Goal: Task Accomplishment & Management: Manage account settings

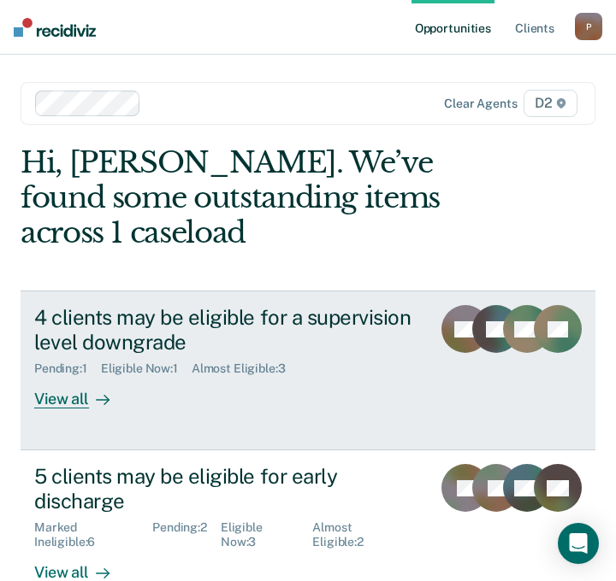
click at [73, 398] on div "View all" at bounding box center [82, 392] width 96 height 33
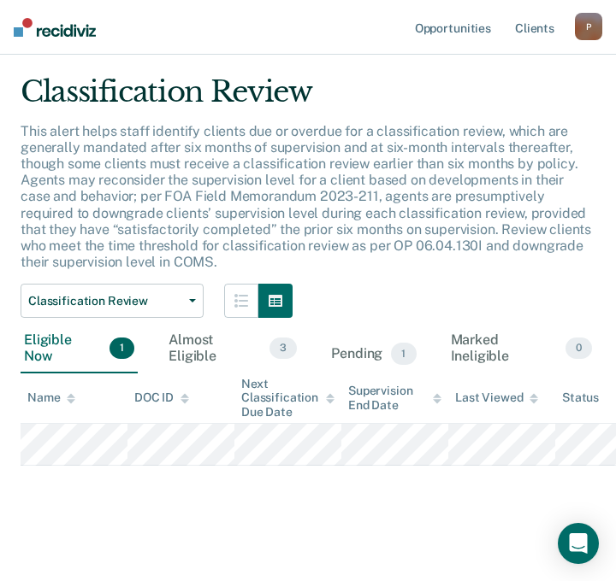
scroll to position [113, 0]
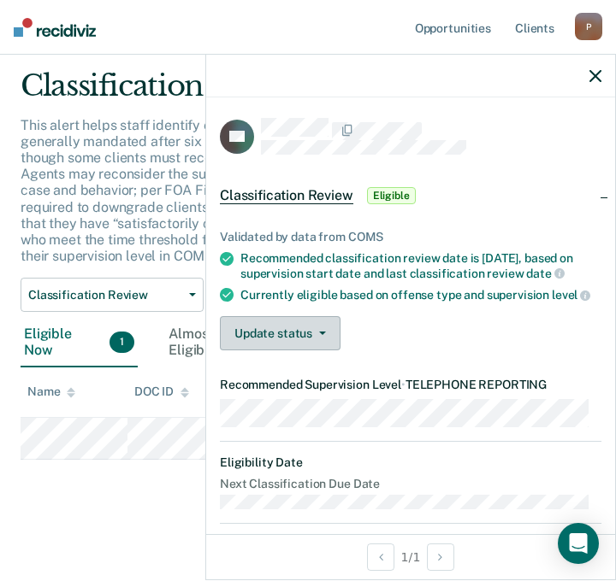
click at [330, 347] on button "Update status" at bounding box center [280, 333] width 121 height 34
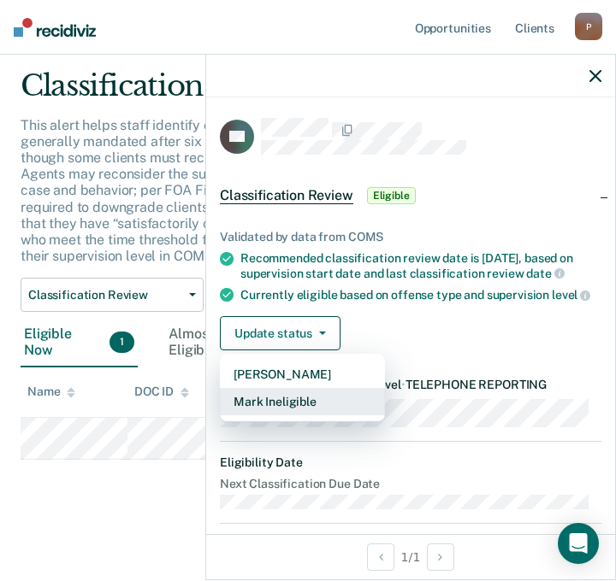
click at [304, 411] on button "Mark Ineligible" at bounding box center [302, 401] width 165 height 27
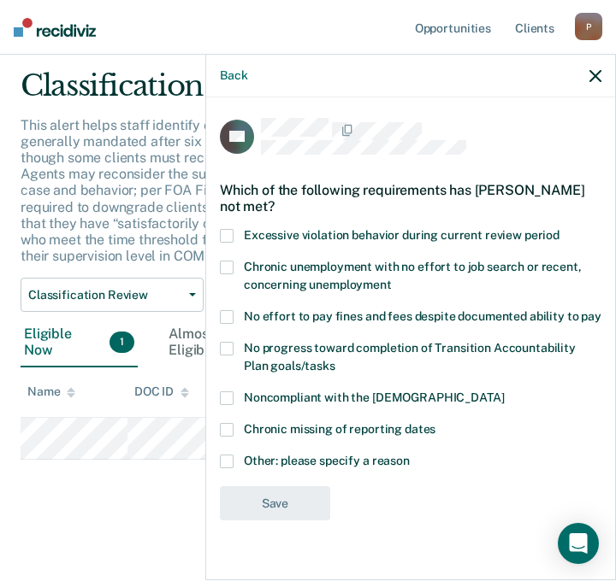
click at [230, 455] on span at bounding box center [227, 462] width 14 height 14
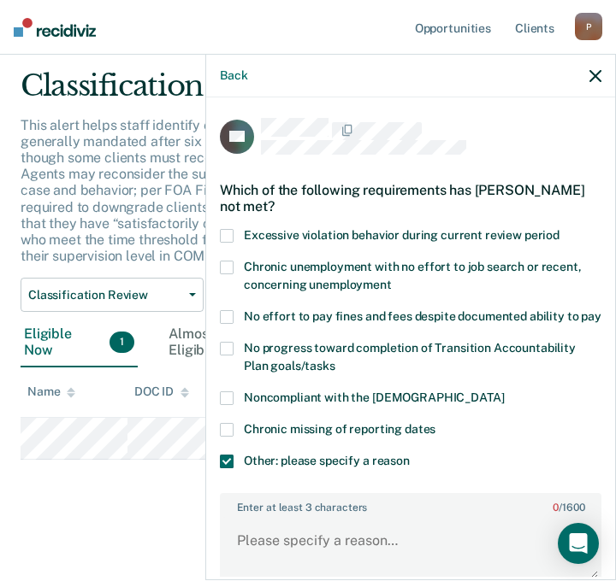
scroll to position [161, 0]
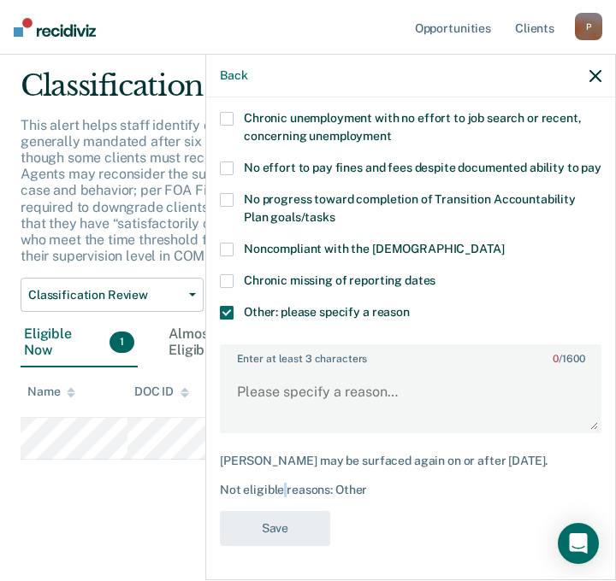
click at [286, 494] on div "Not eligible reasons: Other" at bounding box center [410, 490] width 381 height 15
click at [275, 391] on textarea "Enter at least 3 characters 0 / 1600" at bounding box center [410, 400] width 378 height 63
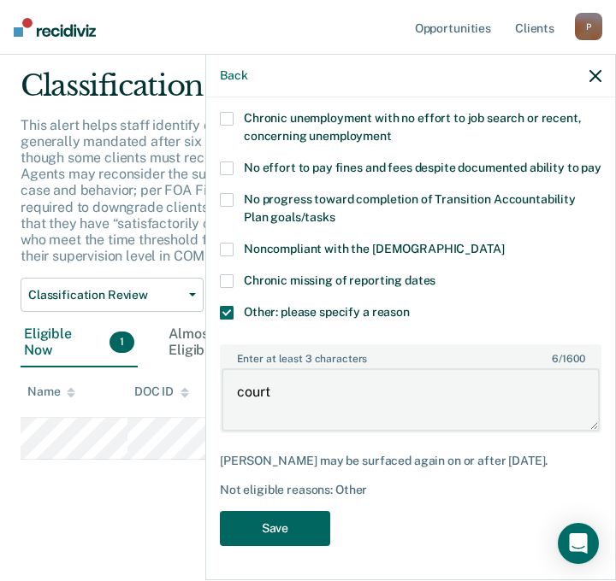
type textarea "court"
click at [266, 531] on button "Save" at bounding box center [275, 528] width 110 height 35
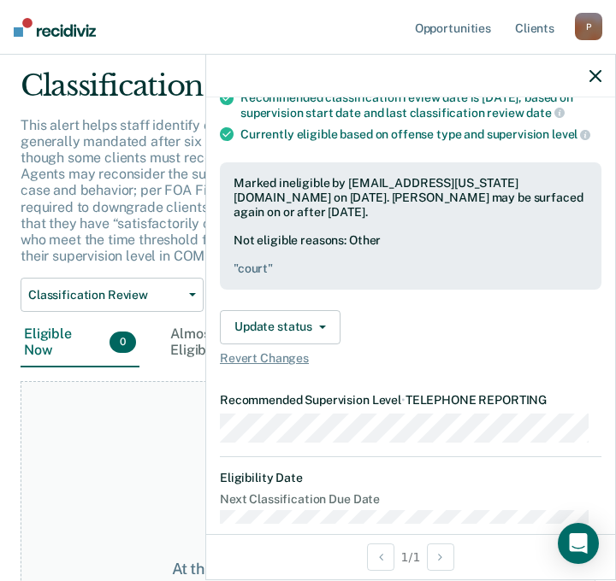
click at [600, 74] on icon "button" at bounding box center [595, 76] width 12 height 12
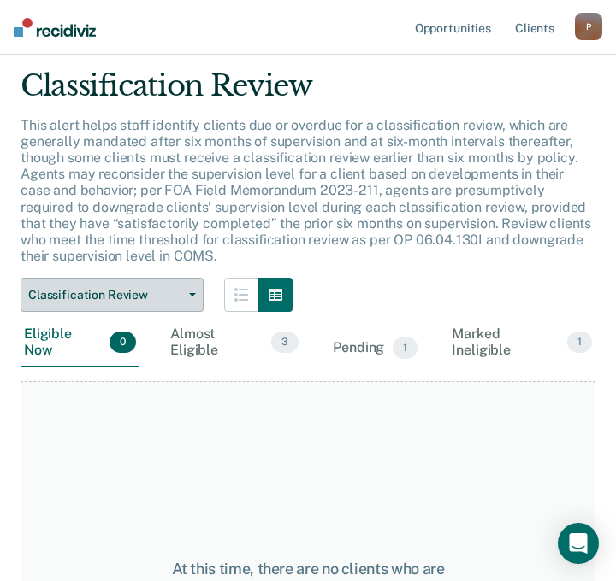
click at [191, 291] on button "Classification Review" at bounding box center [112, 295] width 183 height 34
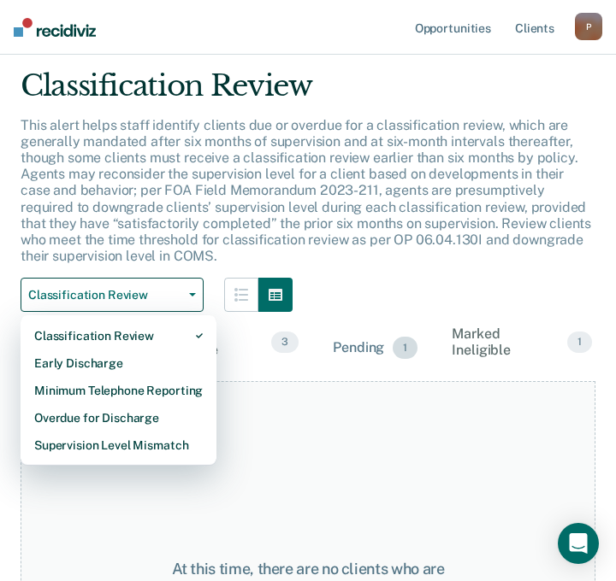
click at [376, 354] on div "Pending 1" at bounding box center [374, 349] width 91 height 38
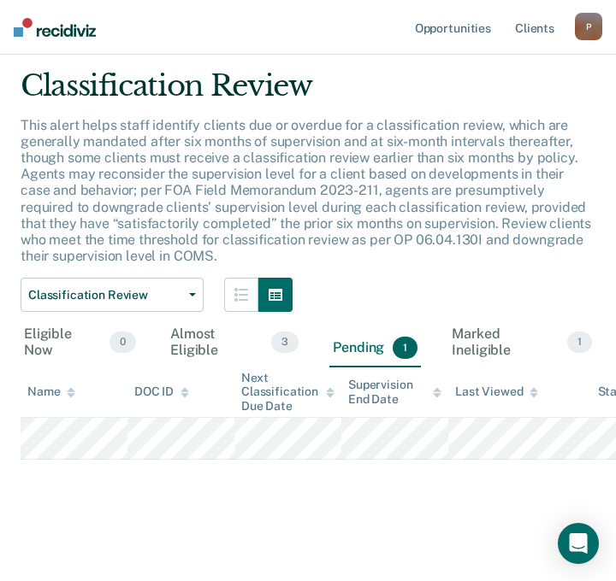
click at [469, 92] on div "Classification Review" at bounding box center [308, 92] width 575 height 49
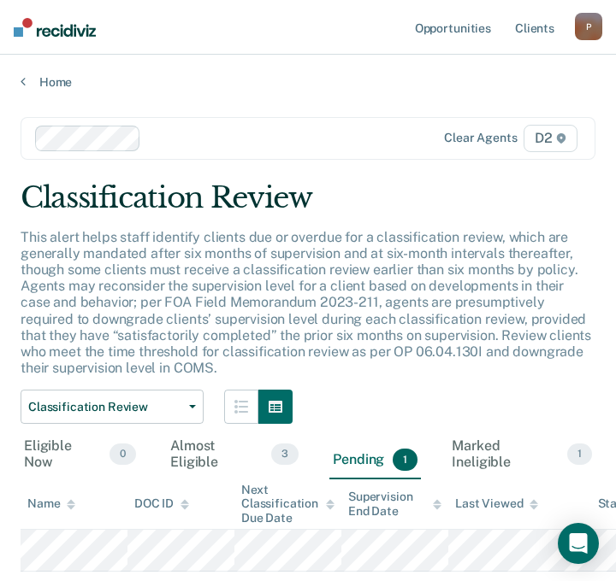
scroll to position [0, 0]
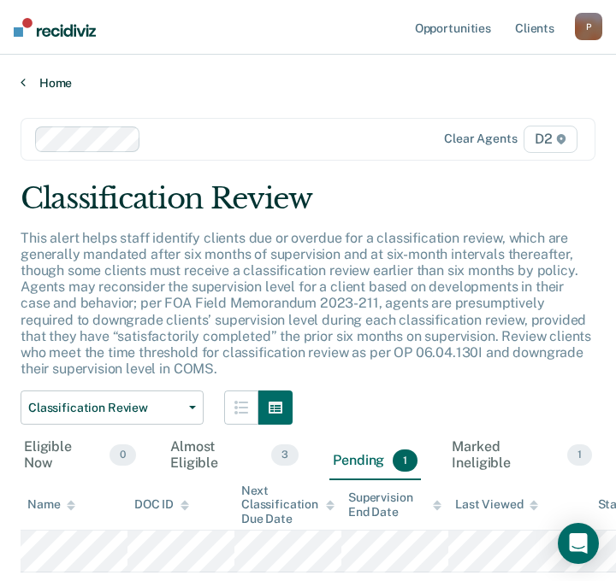
click at [49, 79] on link "Home" at bounding box center [308, 82] width 575 height 15
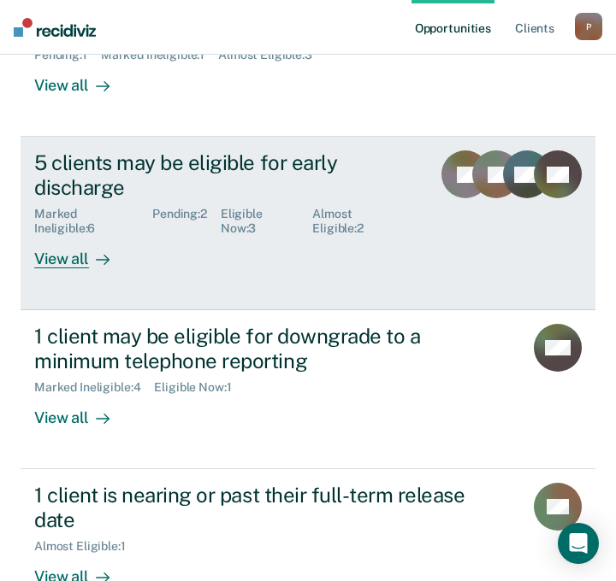
scroll to position [342, 0]
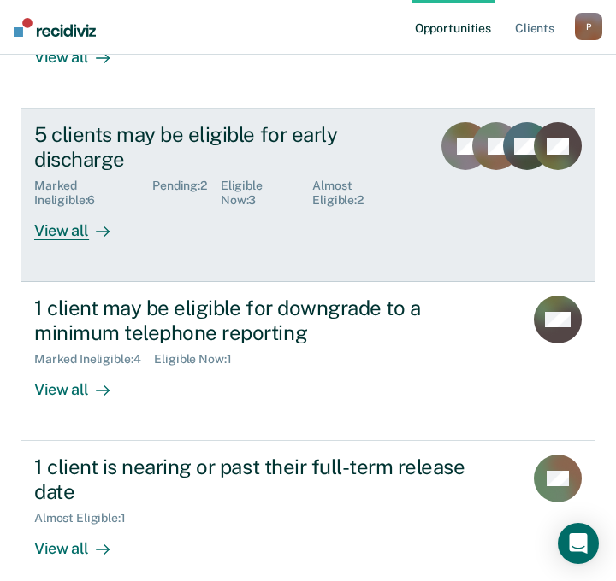
click at [69, 225] on div "View all" at bounding box center [82, 224] width 96 height 33
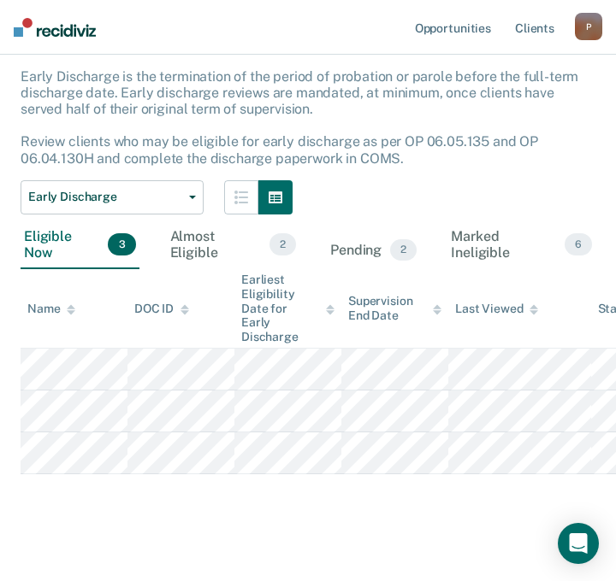
scroll to position [162, 0]
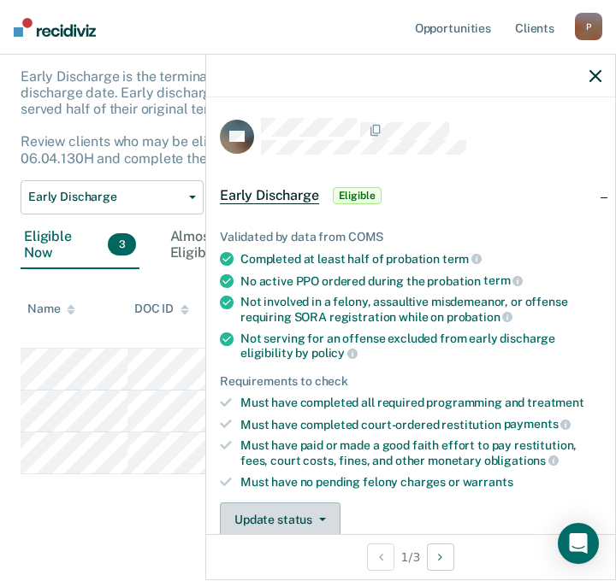
click at [319, 520] on button "Update status" at bounding box center [280, 520] width 121 height 34
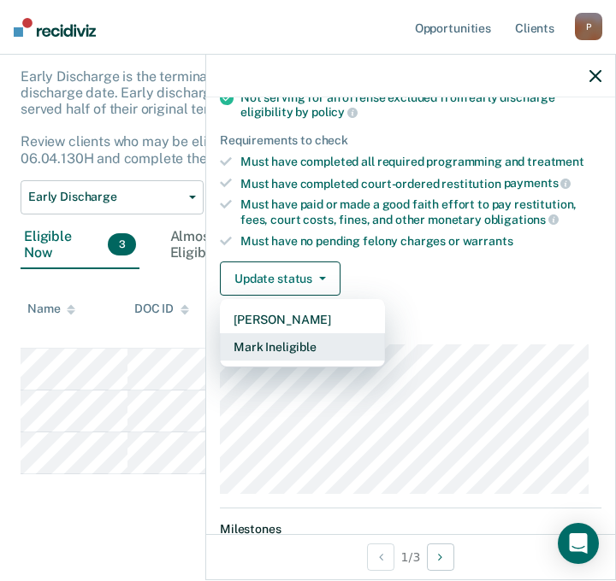
click at [310, 345] on button "Mark Ineligible" at bounding box center [302, 346] width 165 height 27
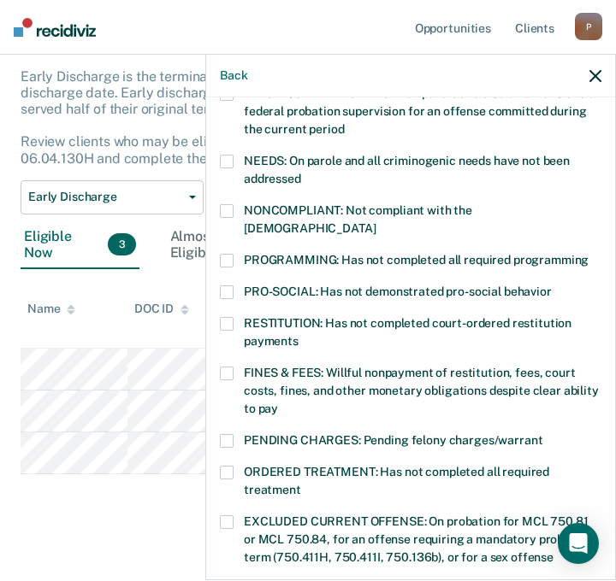
click at [227, 209] on span at bounding box center [227, 211] width 14 height 14
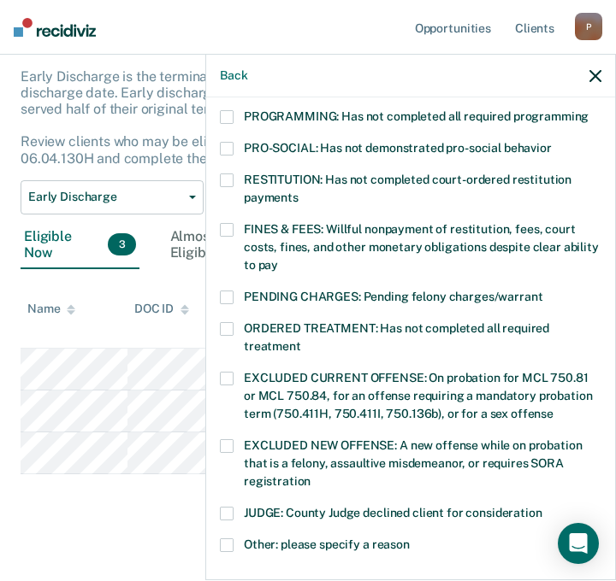
scroll to position [412, 0]
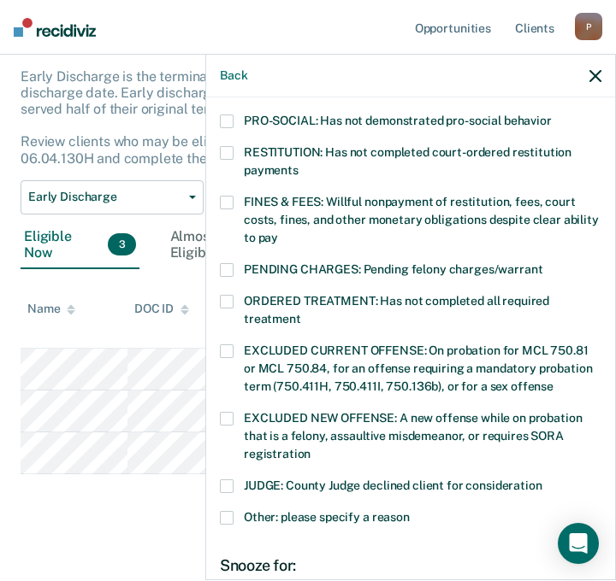
click at [234, 196] on label "FINES & FEES: Willful nonpayment of restitution, fees, court costs, fines, and …" at bounding box center [410, 223] width 381 height 54
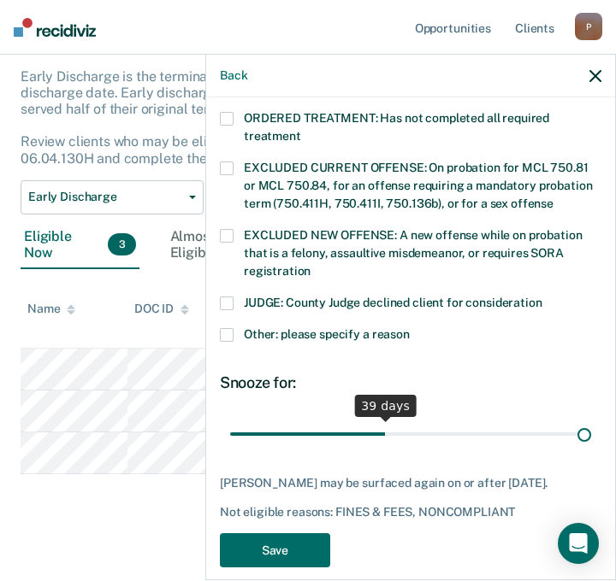
scroll to position [610, 0]
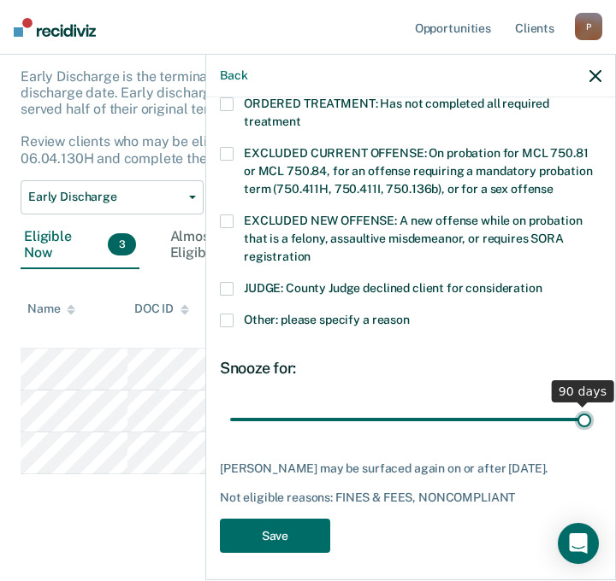
drag, startPoint x: 364, startPoint y: 395, endPoint x: 610, endPoint y: 385, distance: 246.5
type input "90"
click at [591, 404] on input "range" at bounding box center [410, 419] width 361 height 30
click at [305, 526] on button "Save" at bounding box center [275, 536] width 110 height 35
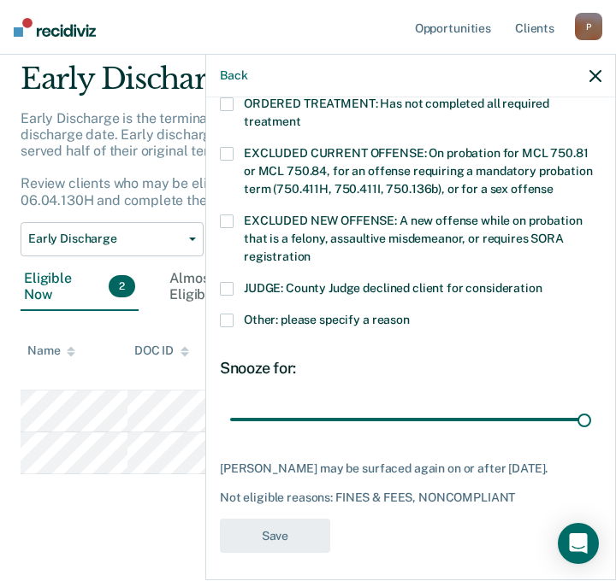
scroll to position [541, 0]
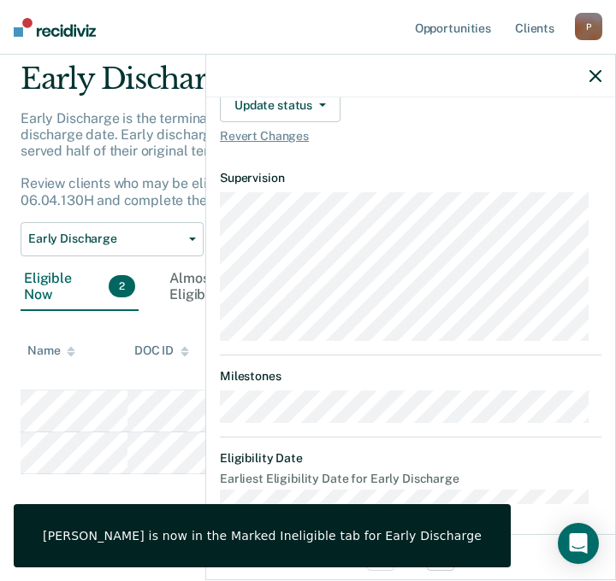
click at [600, 79] on icon "button" at bounding box center [595, 76] width 12 height 12
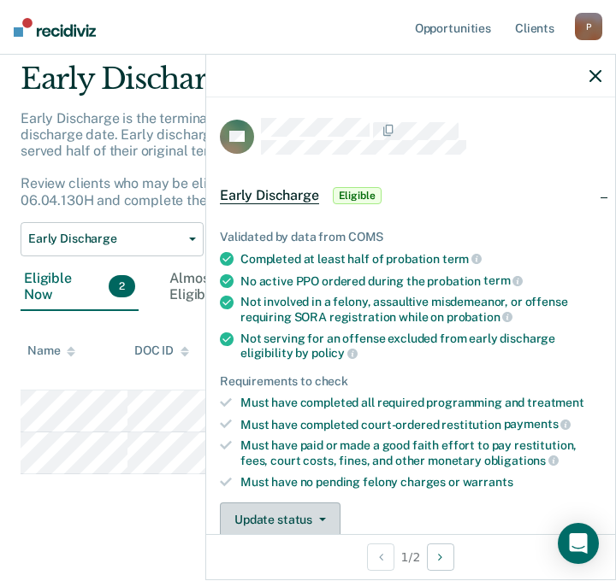
click at [311, 519] on button "Update status" at bounding box center [280, 520] width 121 height 34
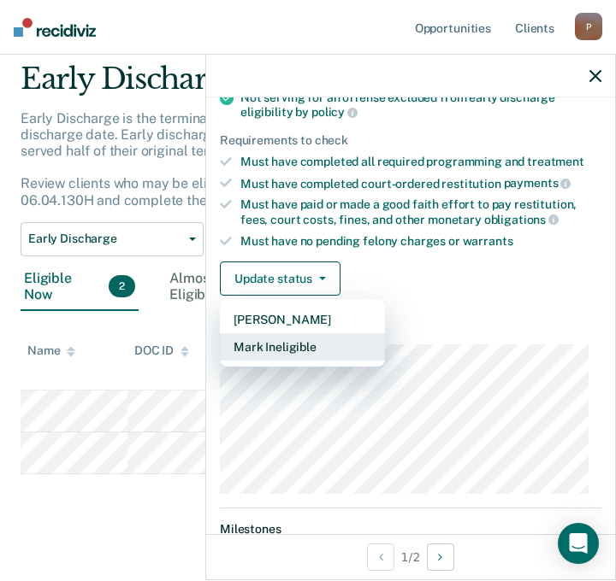
click at [303, 345] on button "Mark Ineligible" at bounding box center [302, 346] width 165 height 27
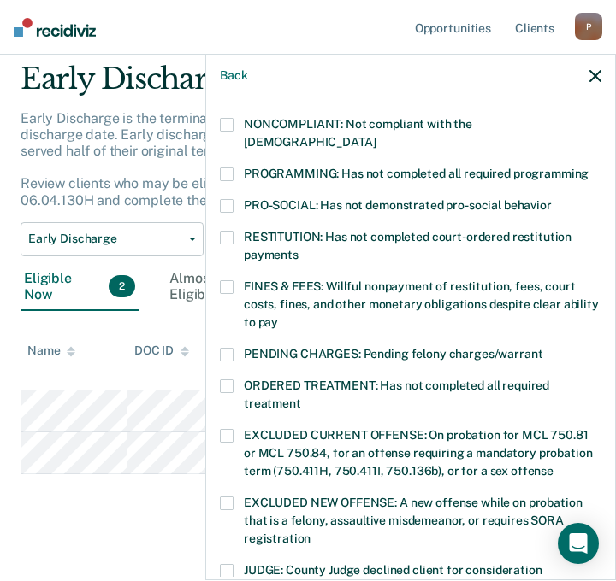
scroll to position [412, 0]
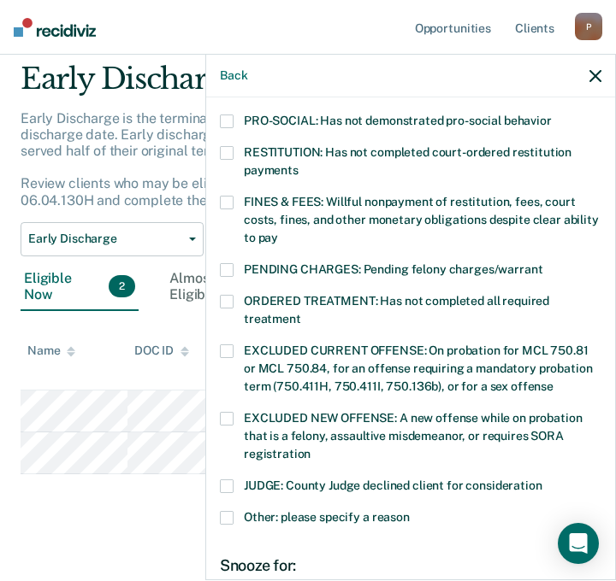
click at [239, 480] on label "JUDGE: County Judge declined client for consideration" at bounding box center [410, 489] width 381 height 18
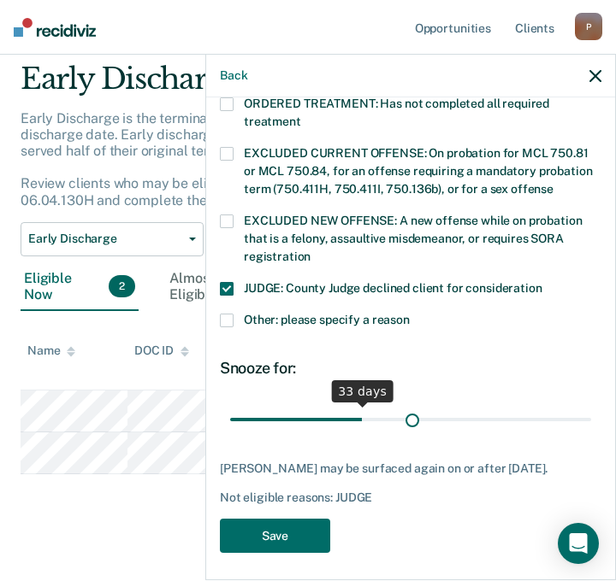
scroll to position [610, 0]
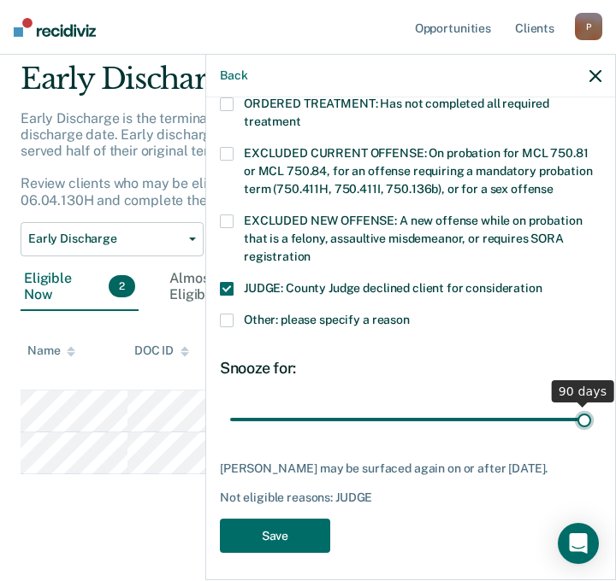
drag, startPoint x: 346, startPoint y: 392, endPoint x: 607, endPoint y: 389, distance: 260.8
type input "90"
click at [591, 404] on input "range" at bounding box center [410, 419] width 361 height 30
click at [264, 519] on button "Save" at bounding box center [275, 536] width 110 height 35
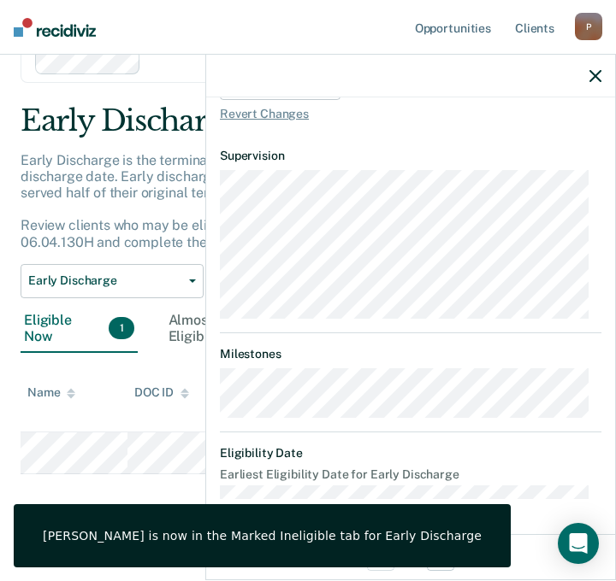
scroll to position [558, 0]
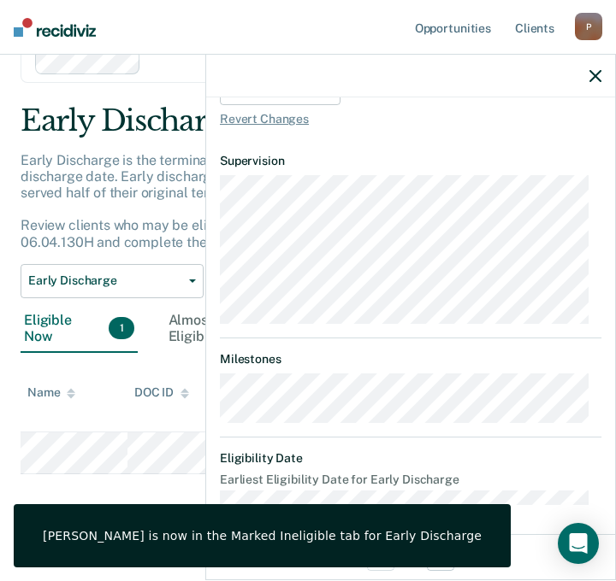
click at [597, 74] on icon "button" at bounding box center [595, 76] width 12 height 12
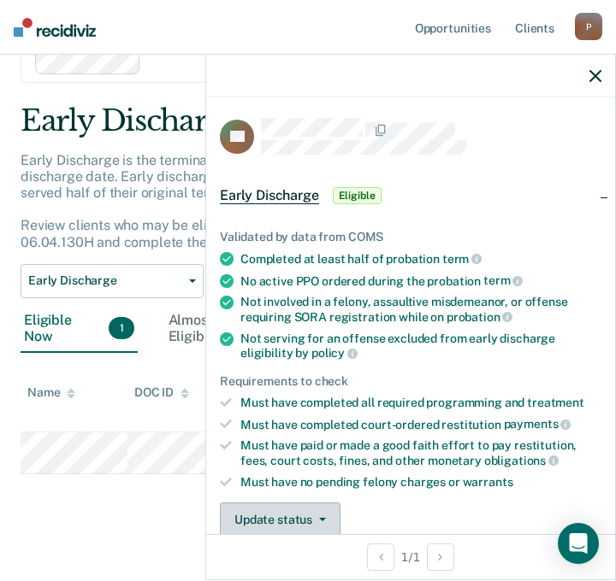
click at [268, 523] on button "Update status" at bounding box center [280, 520] width 121 height 34
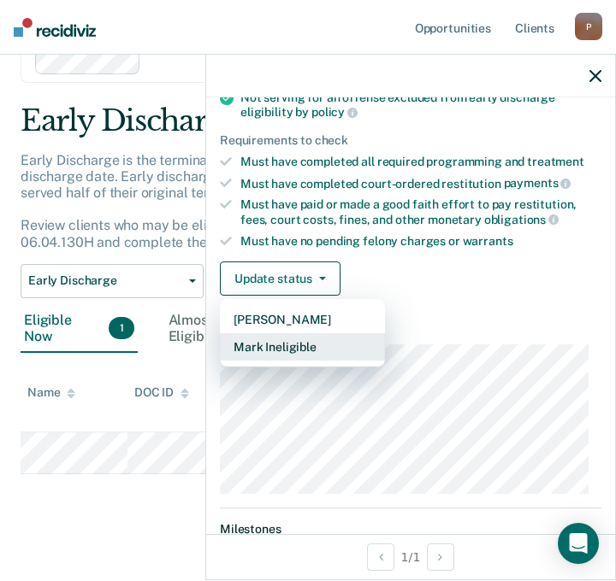
click at [288, 345] on button "Mark Ineligible" at bounding box center [302, 346] width 165 height 27
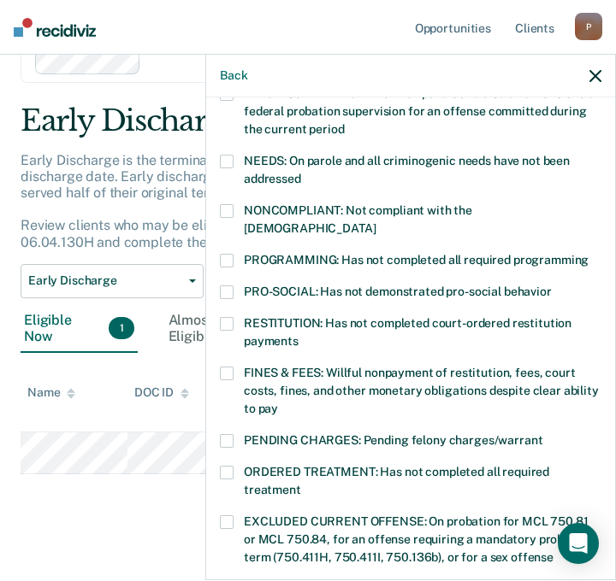
click at [216, 345] on div "KL Which of the following requirements has Keleana [PERSON_NAME] not met? [MEDI…" at bounding box center [410, 337] width 409 height 480
click at [231, 367] on span at bounding box center [227, 374] width 14 height 14
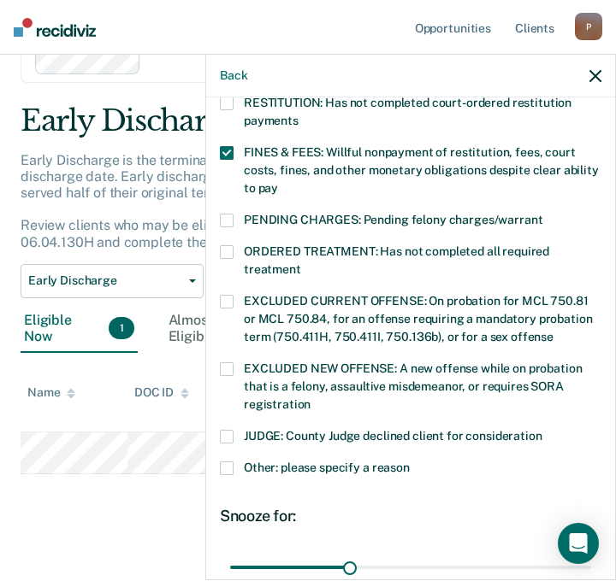
scroll to position [498, 0]
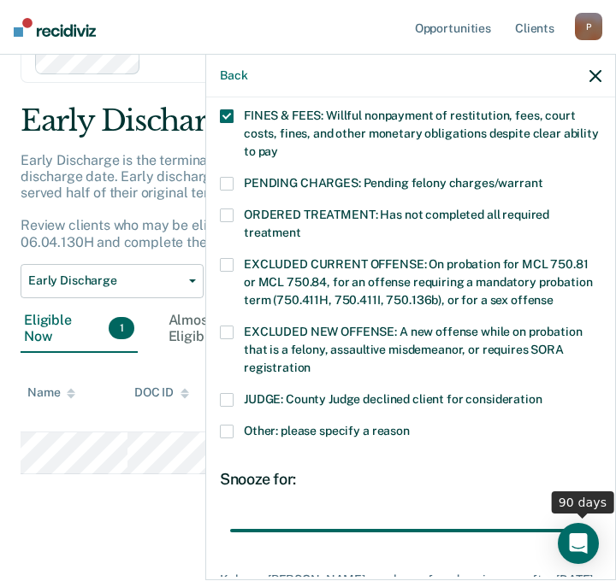
drag, startPoint x: 345, startPoint y: 510, endPoint x: 628, endPoint y: 496, distance: 283.4
type input "90"
click at [591, 516] on input "range" at bounding box center [410, 531] width 361 height 30
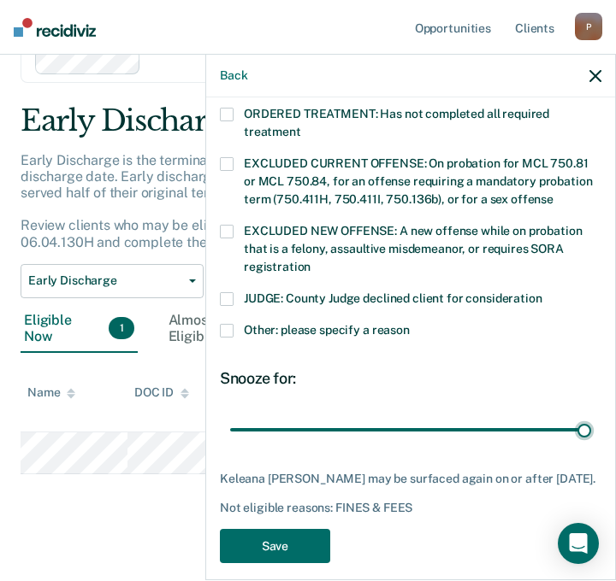
scroll to position [610, 0]
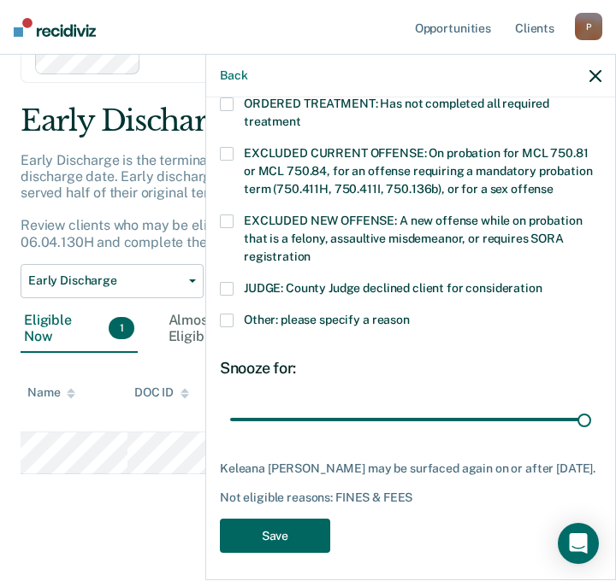
click at [310, 533] on button "Save" at bounding box center [275, 536] width 110 height 35
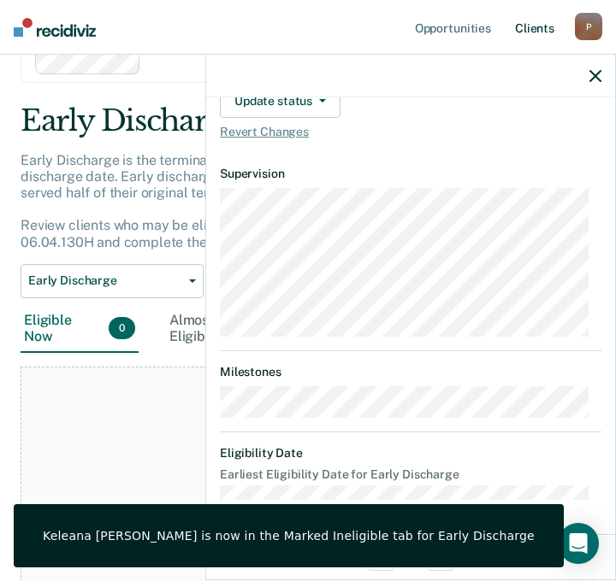
scroll to position [541, 0]
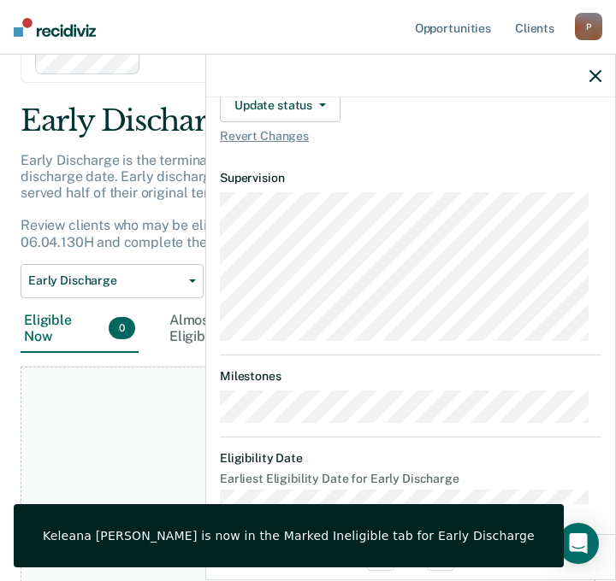
click at [598, 79] on icon "button" at bounding box center [595, 76] width 12 height 12
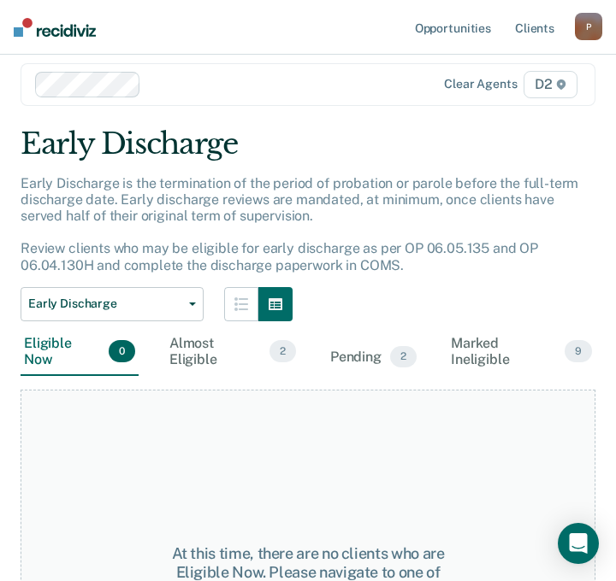
scroll to position [0, 0]
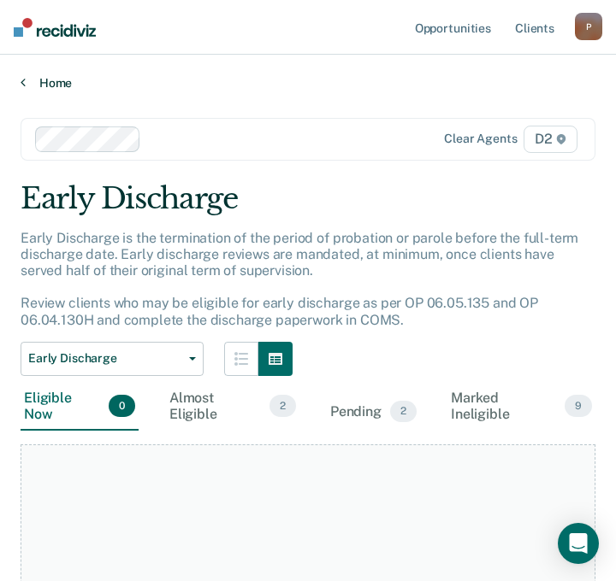
click at [41, 77] on link "Home" at bounding box center [308, 82] width 575 height 15
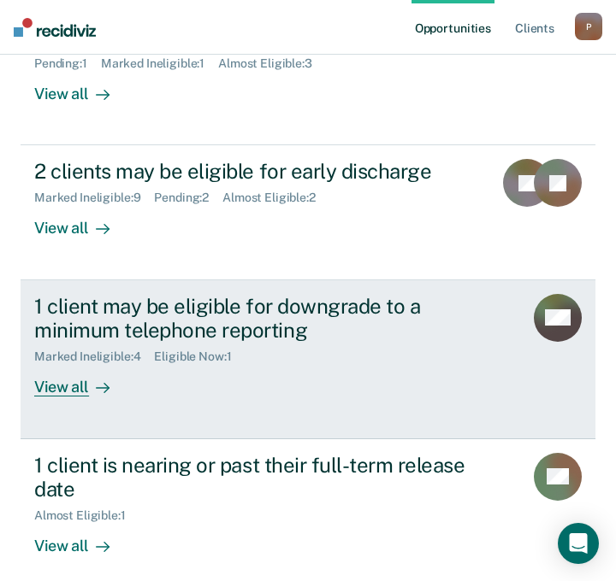
scroll to position [342, 0]
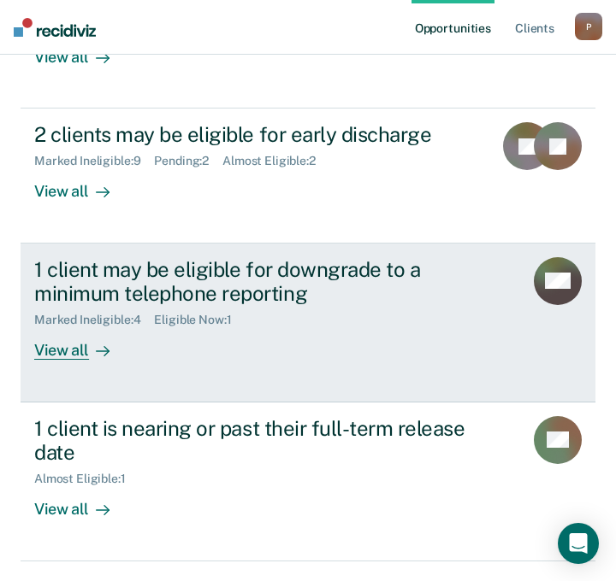
click at [47, 357] on div "View all" at bounding box center [82, 343] width 96 height 33
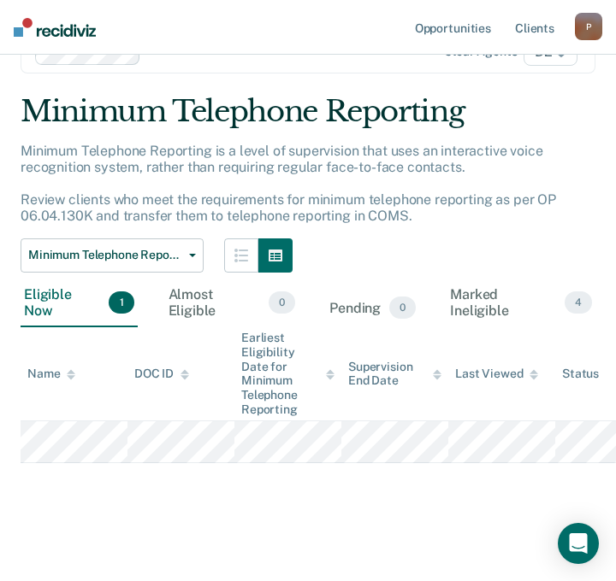
scroll to position [91, 0]
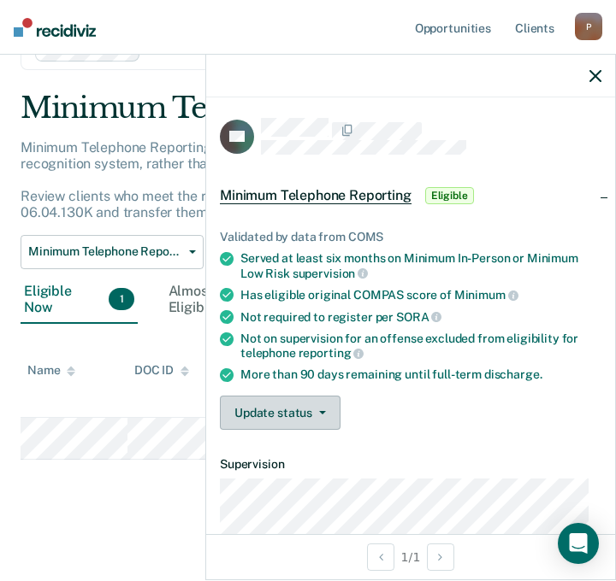
click at [260, 407] on button "Update status" at bounding box center [280, 413] width 121 height 34
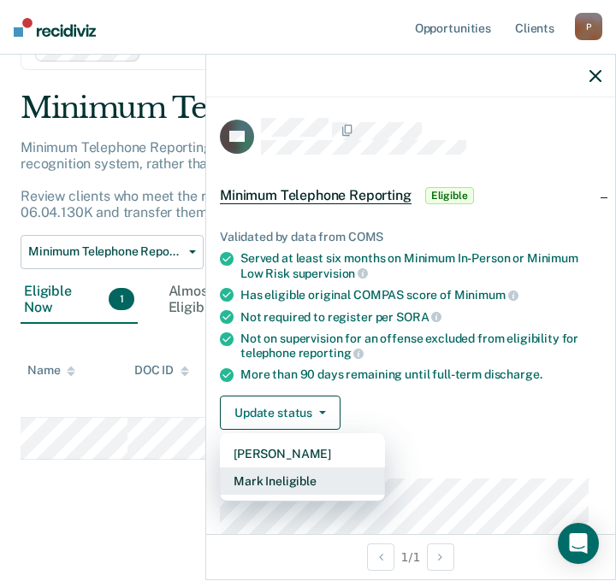
click at [291, 486] on button "Mark Ineligible" at bounding box center [302, 481] width 165 height 27
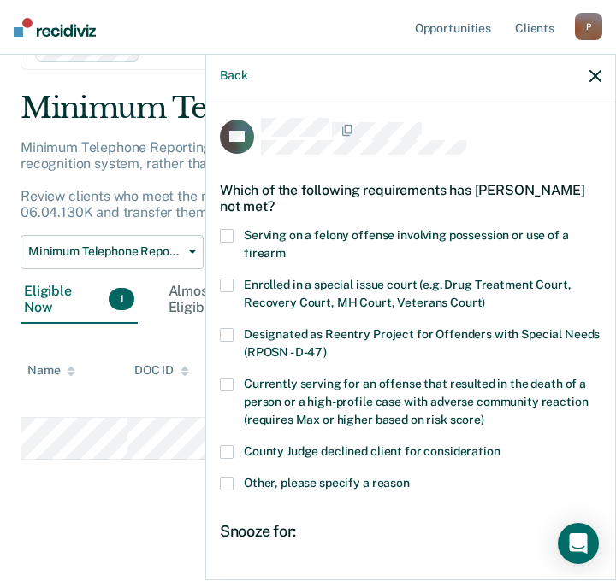
click at [221, 449] on div "LH Which of the following requirements has [PERSON_NAME] not met? Serving on a …" at bounding box center [410, 337] width 409 height 480
click at [226, 449] on span at bounding box center [227, 452] width 14 height 14
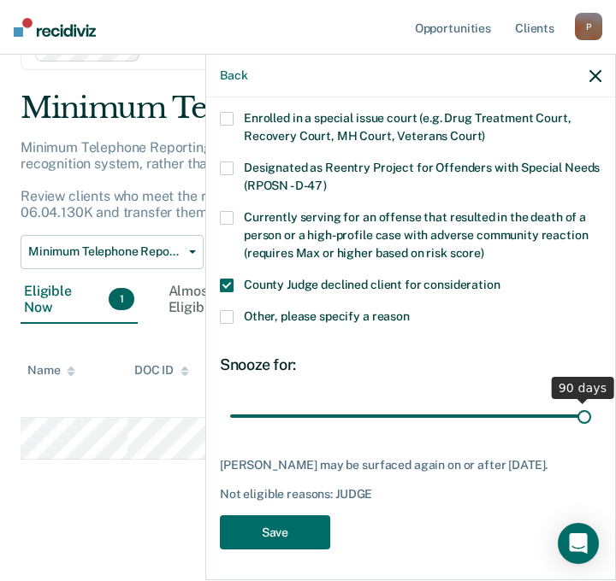
drag, startPoint x: 349, startPoint y: 412, endPoint x: 628, endPoint y: 420, distance: 278.8
type input "90"
click at [591, 420] on input "range" at bounding box center [410, 416] width 361 height 30
click at [287, 526] on button "Save" at bounding box center [275, 533] width 110 height 35
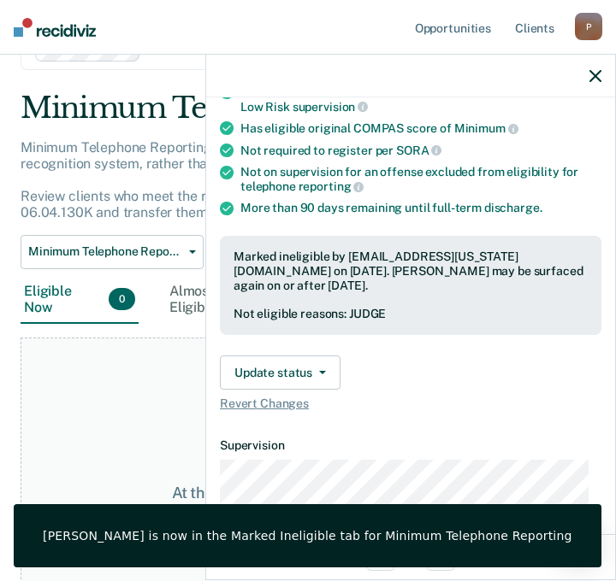
click at [599, 82] on div at bounding box center [410, 76] width 409 height 43
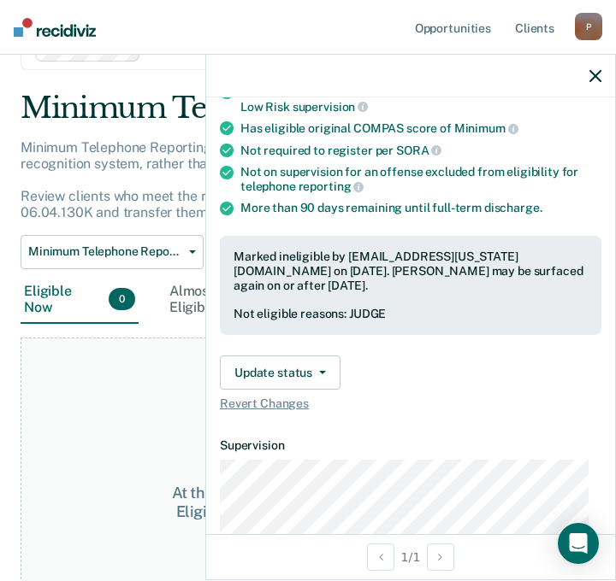
click at [596, 74] on icon "button" at bounding box center [595, 76] width 12 height 12
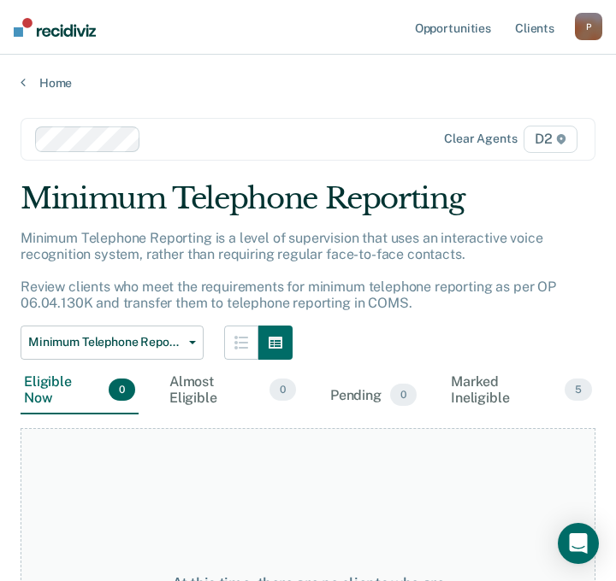
scroll to position [0, 0]
click at [45, 82] on link "Home" at bounding box center [308, 82] width 575 height 15
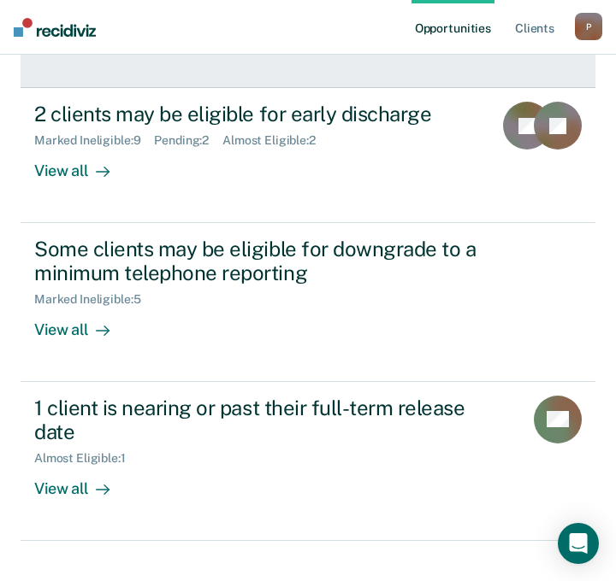
scroll to position [363, 0]
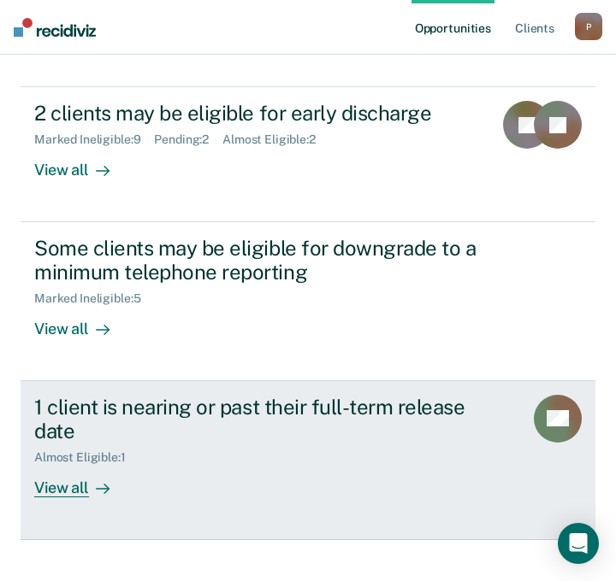
click at [189, 410] on div "1 client is nearing or past their full-term release date" at bounding box center [271, 420] width 475 height 50
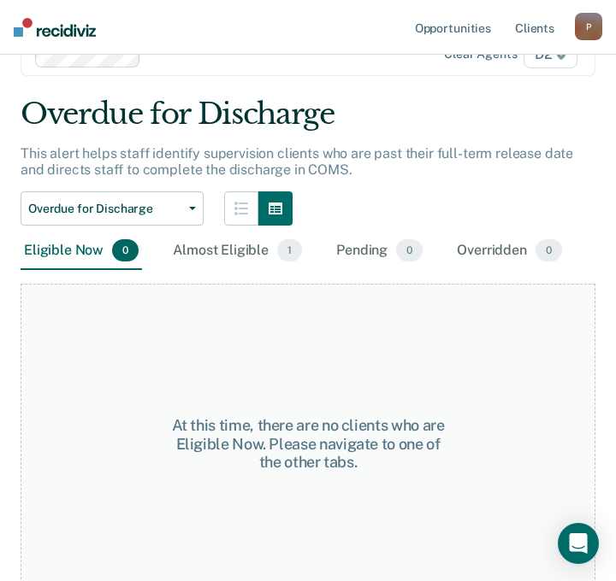
scroll to position [86, 0]
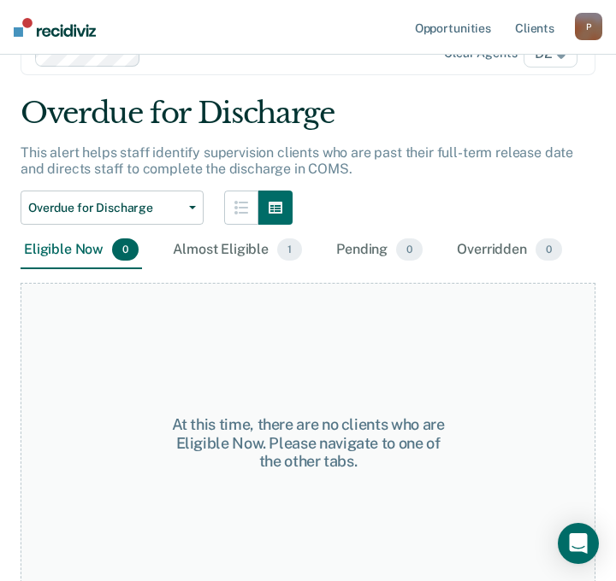
click at [200, 242] on div "Almost Eligible 1" at bounding box center [237, 251] width 136 height 38
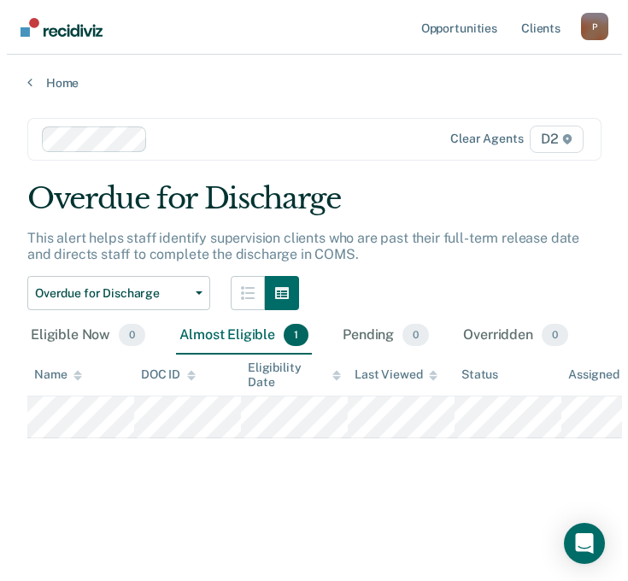
scroll to position [0, 0]
